Goal: Obtain resource: Download file/media

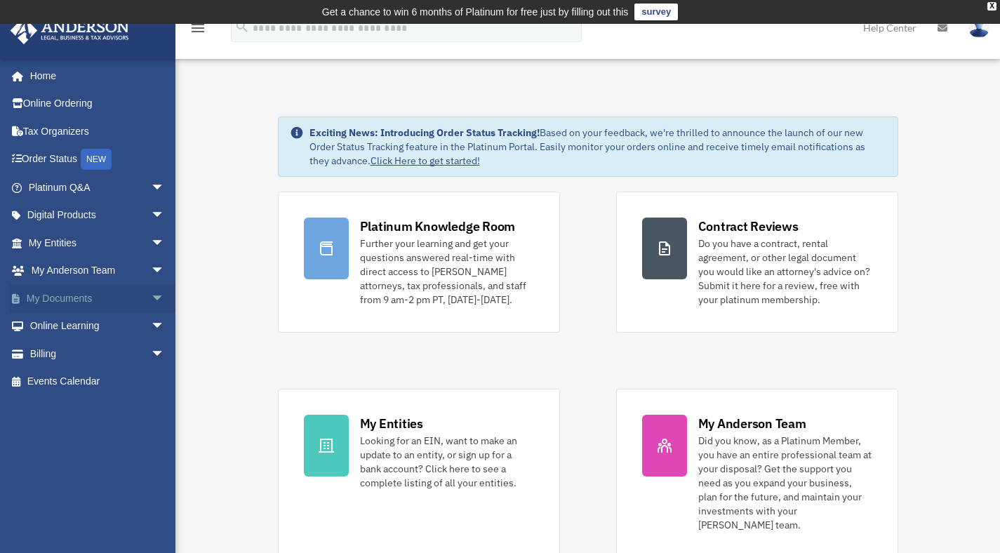
click at [151, 299] on span "arrow_drop_down" at bounding box center [165, 298] width 28 height 29
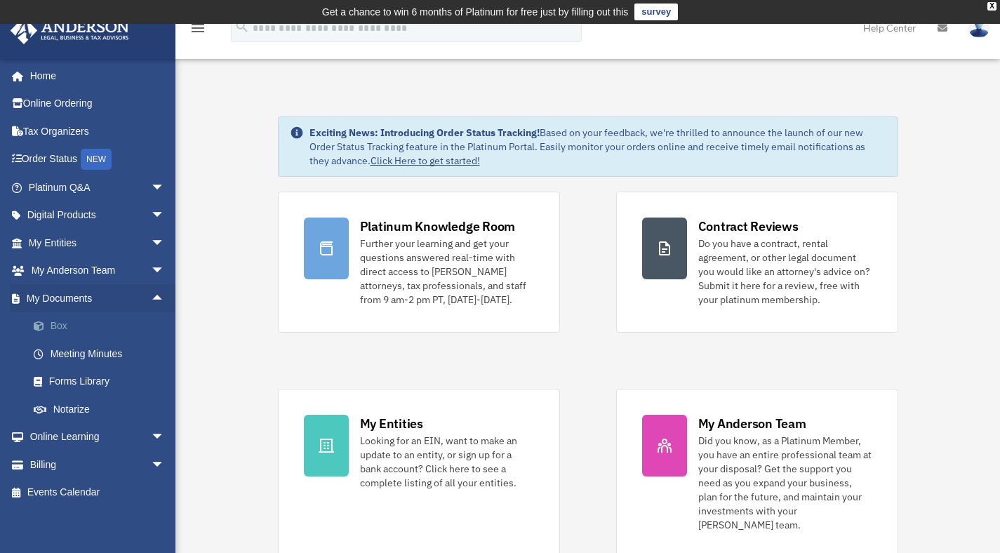
click at [119, 326] on link "Box" at bounding box center [103, 326] width 166 height 28
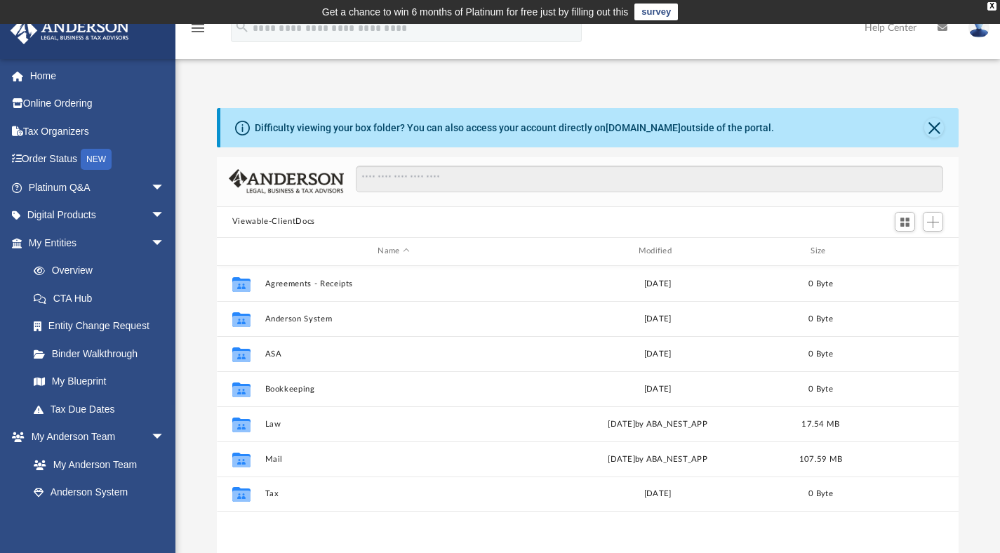
scroll to position [308, 731]
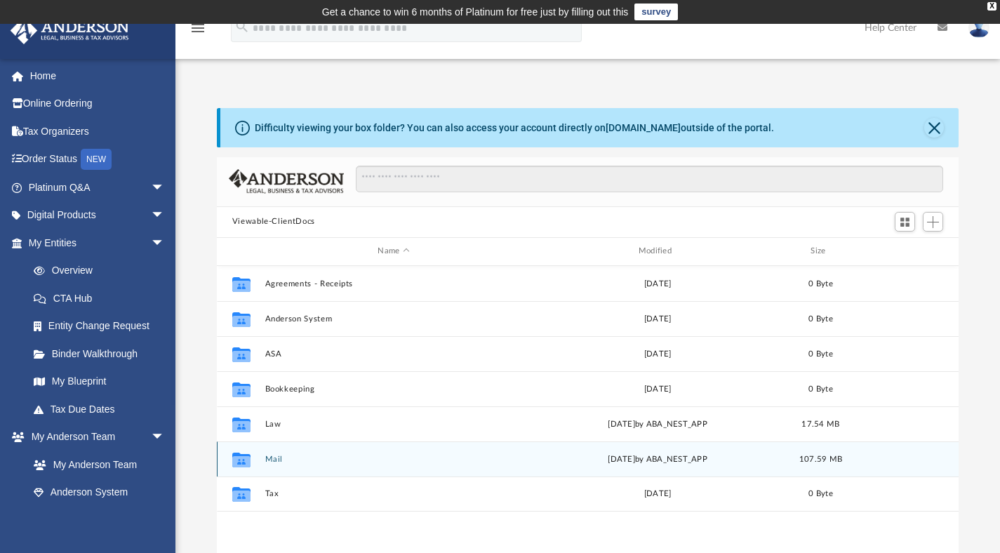
click at [250, 455] on icon "grid" at bounding box center [241, 459] width 18 height 15
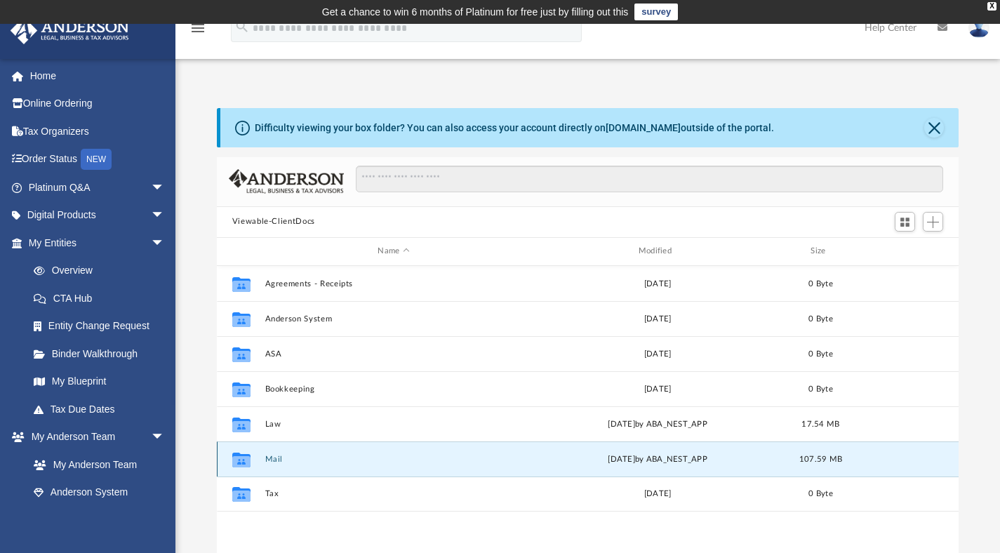
click at [246, 460] on icon "grid" at bounding box center [241, 460] width 18 height 11
click at [265, 462] on button "Mail" at bounding box center [392, 458] width 257 height 9
click at [296, 462] on button "Mail" at bounding box center [392, 458] width 257 height 9
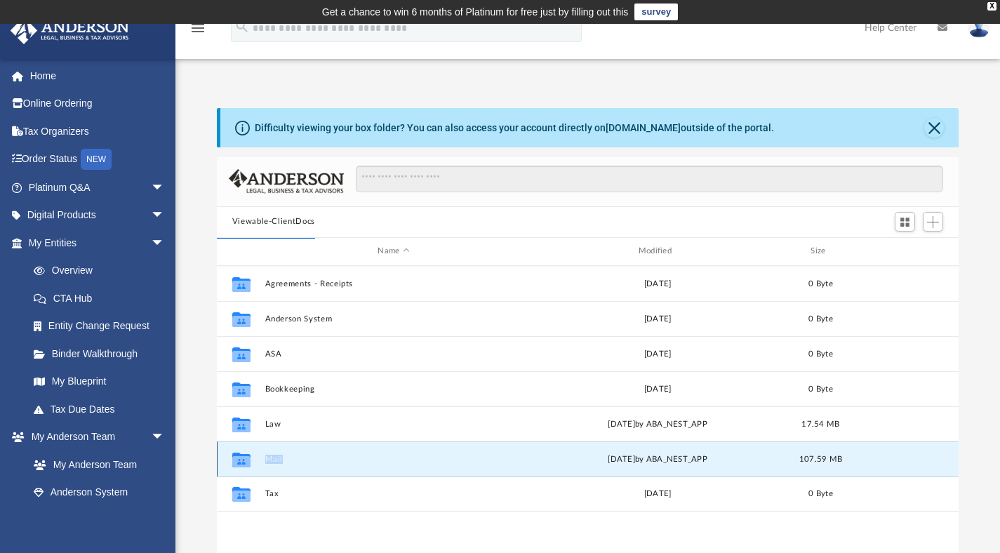
click at [296, 462] on button "Mail" at bounding box center [392, 458] width 257 height 9
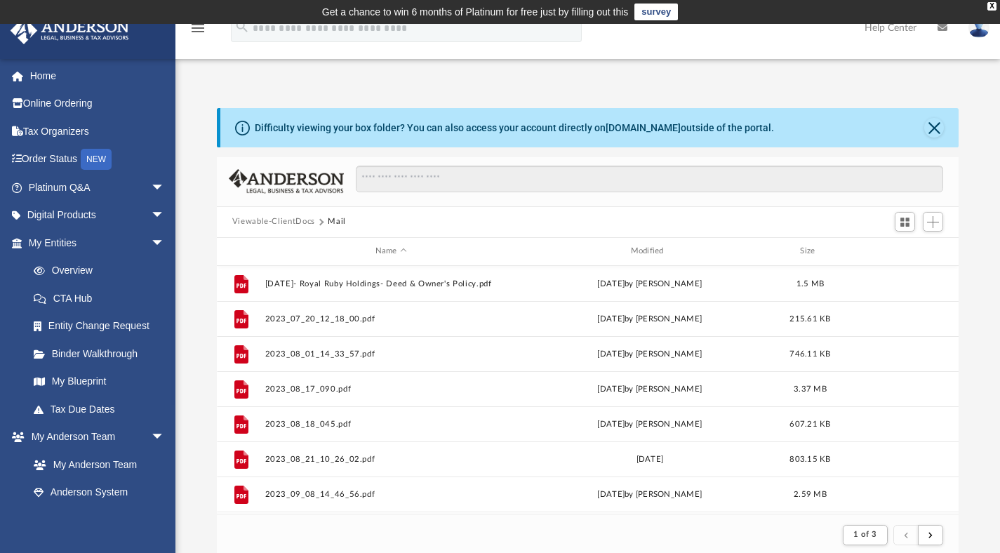
scroll to position [11, 11]
click at [662, 250] on div "Modified" at bounding box center [649, 251] width 253 height 13
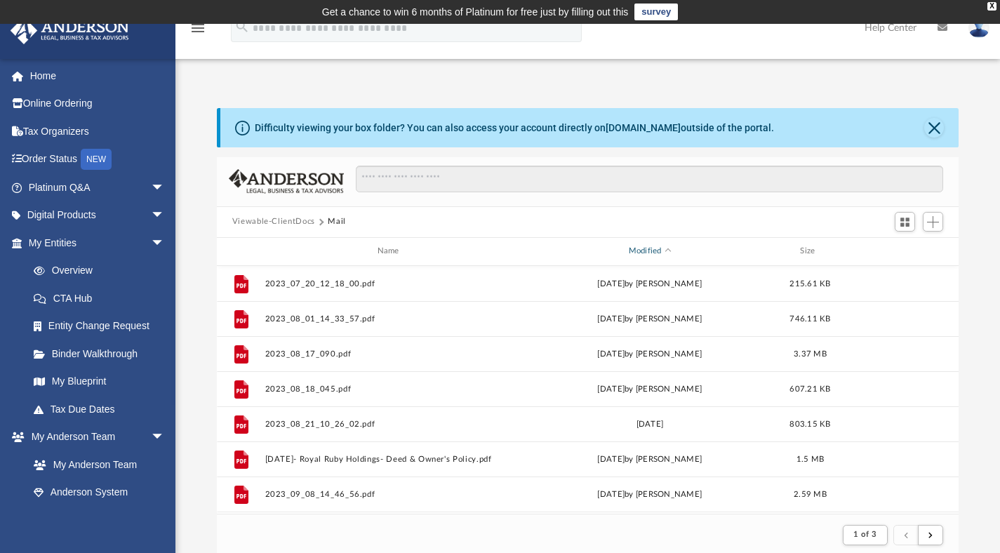
click at [640, 246] on div "Modified" at bounding box center [649, 251] width 253 height 13
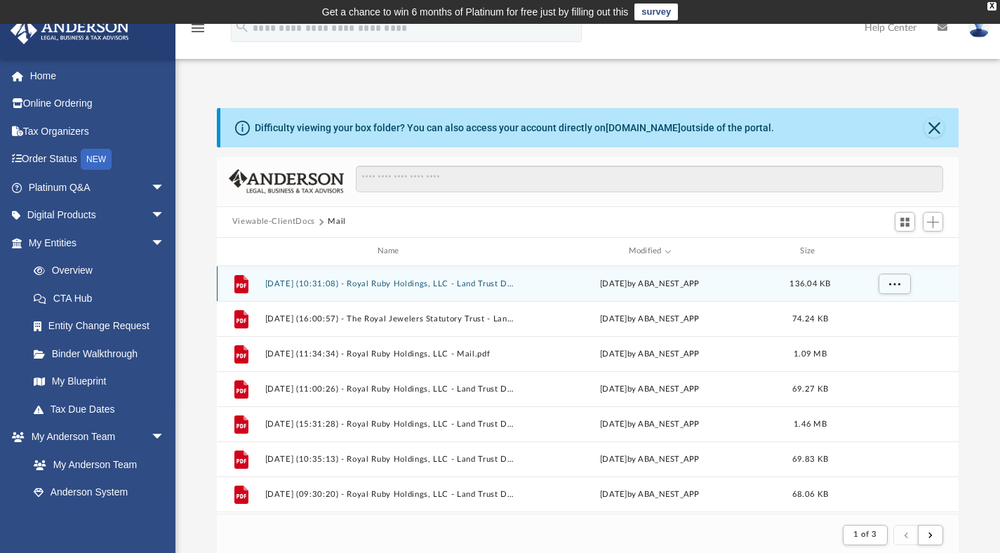
click at [448, 286] on button "2025.10.01 (10:31:08) - Royal Ruby Holdings, LLC - Land Trust Documents.pdf" at bounding box center [390, 283] width 253 height 9
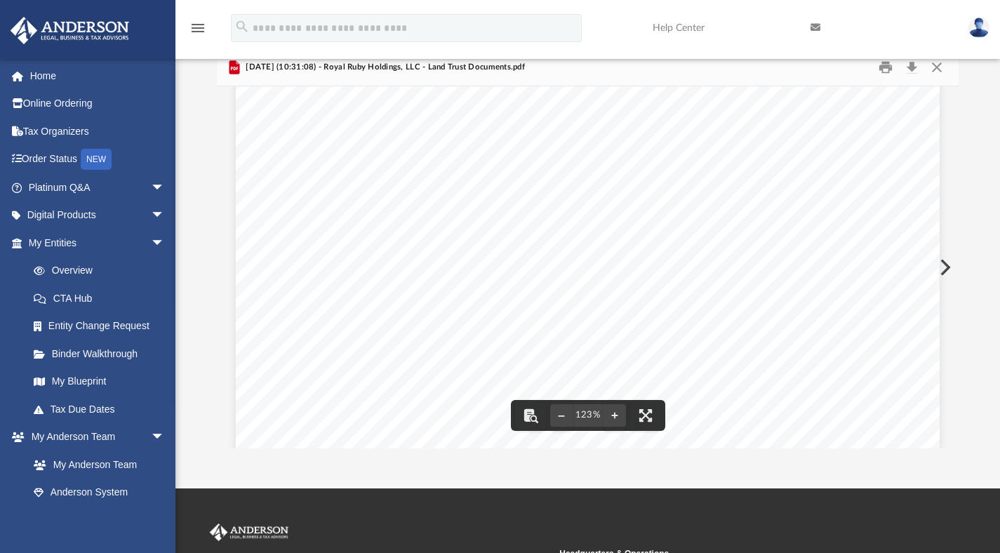
scroll to position [135, 0]
click at [887, 67] on button "Print" at bounding box center [885, 67] width 28 height 22
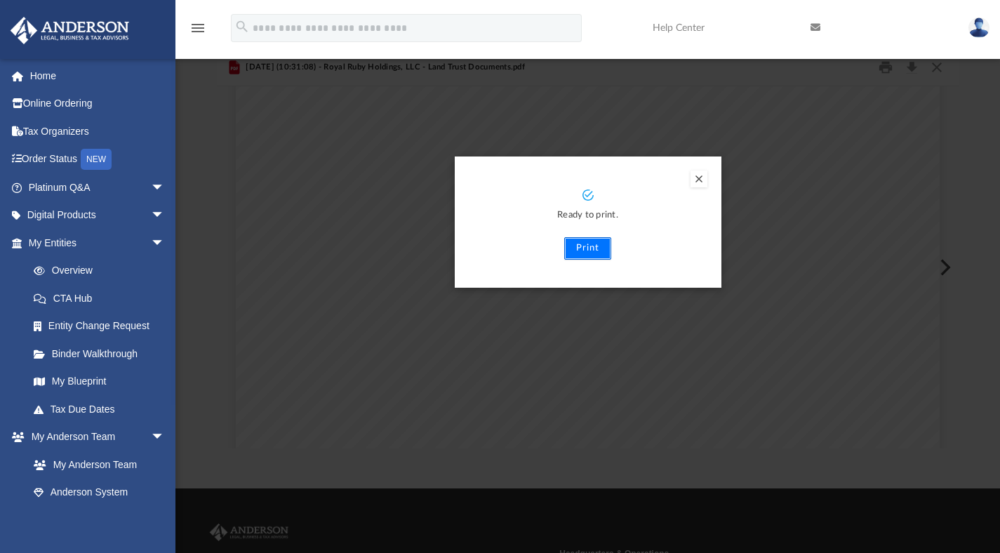
click at [581, 252] on button "Print" at bounding box center [587, 248] width 47 height 22
